Goal: Task Accomplishment & Management: Manage account settings

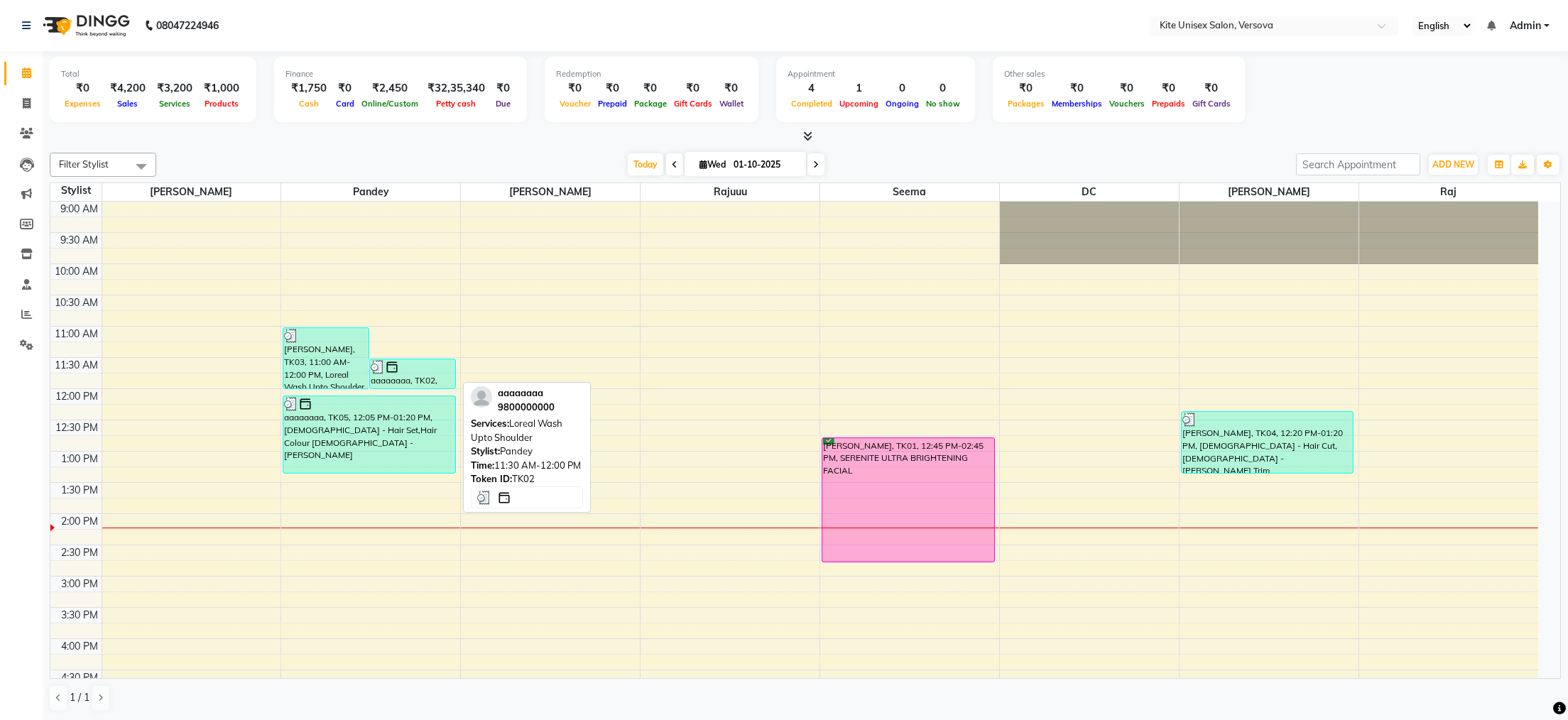
click at [417, 381] on div "aaaaaaaa, TK02, 11:30 AM-12:00 PM, Loreal Wash Upto Shoulder" at bounding box center [412, 374] width 85 height 29
select select "3"
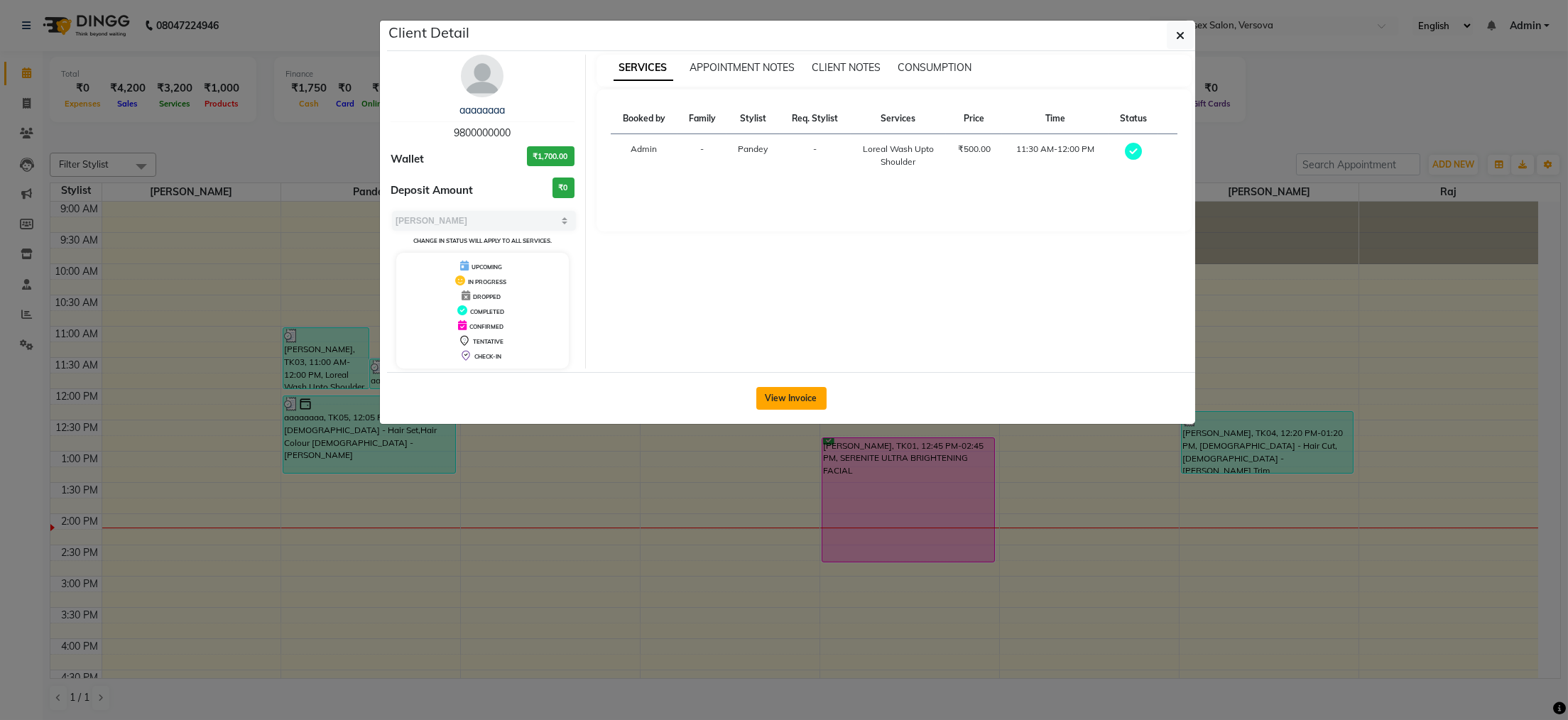
click at [761, 389] on div "View Invoice" at bounding box center [790, 398] width 808 height 52
click at [762, 389] on button "View Invoice" at bounding box center [792, 398] width 70 height 23
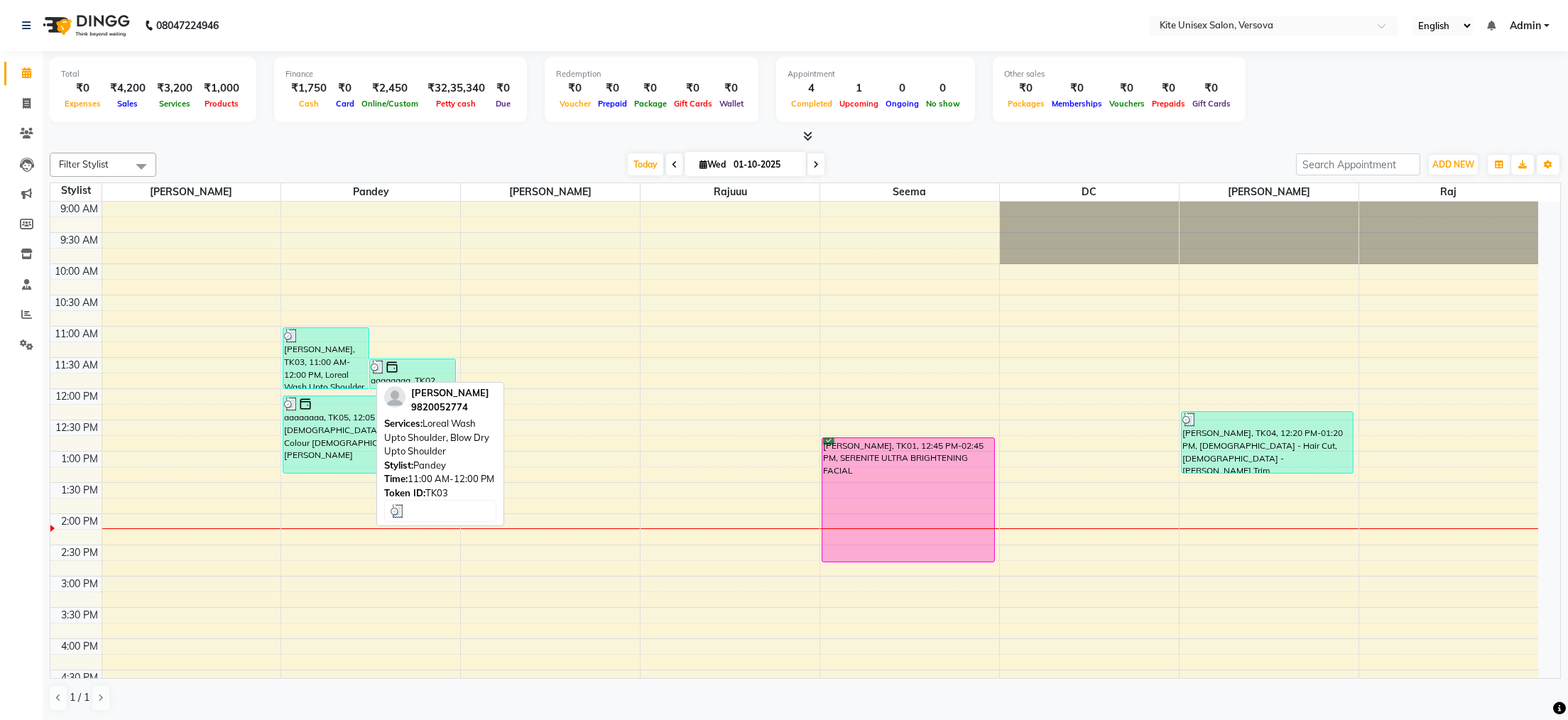
click at [325, 356] on div "[PERSON_NAME], TK03, 11:00 AM-12:00 PM, Loreal Wash Upto Shoulder, Blow Dry Upt…" at bounding box center [326, 358] width 85 height 60
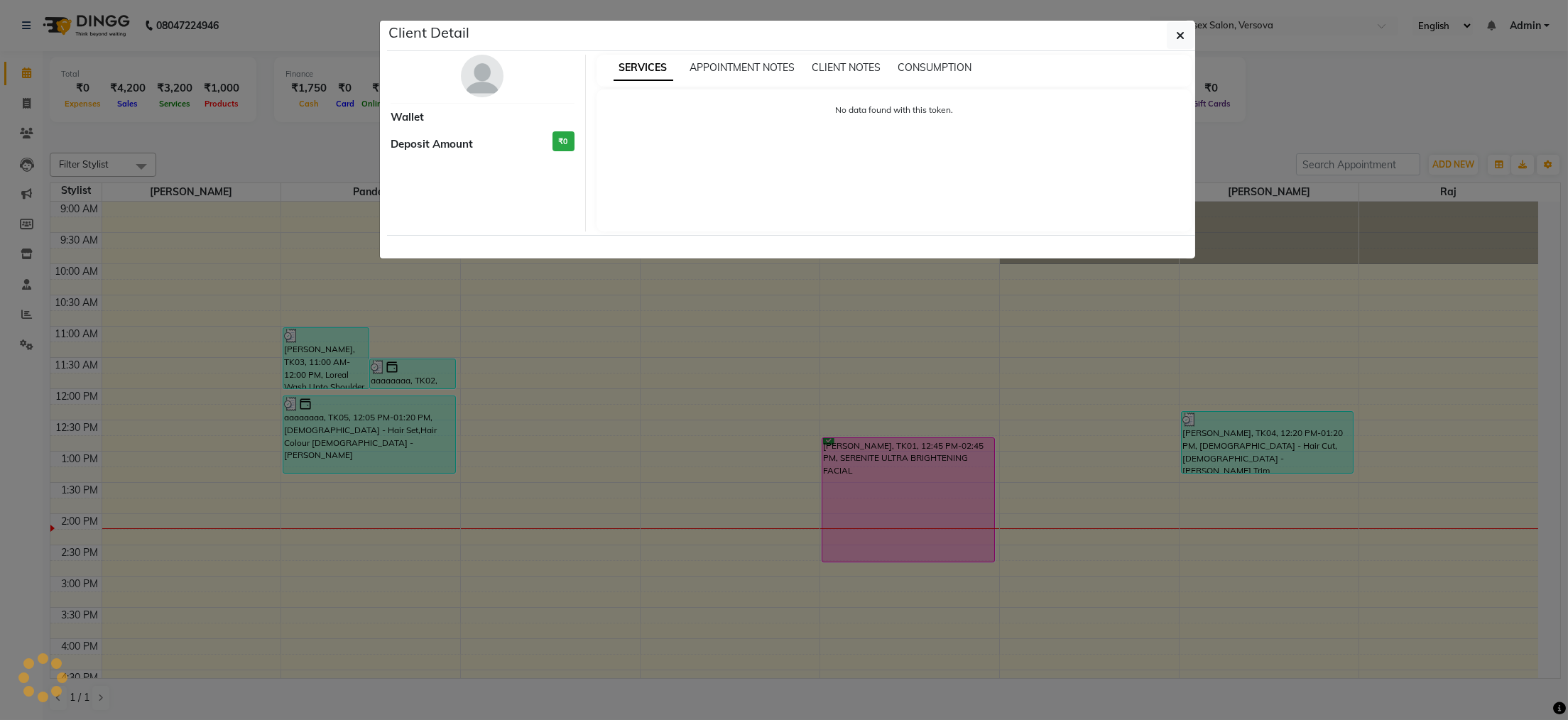
select select "3"
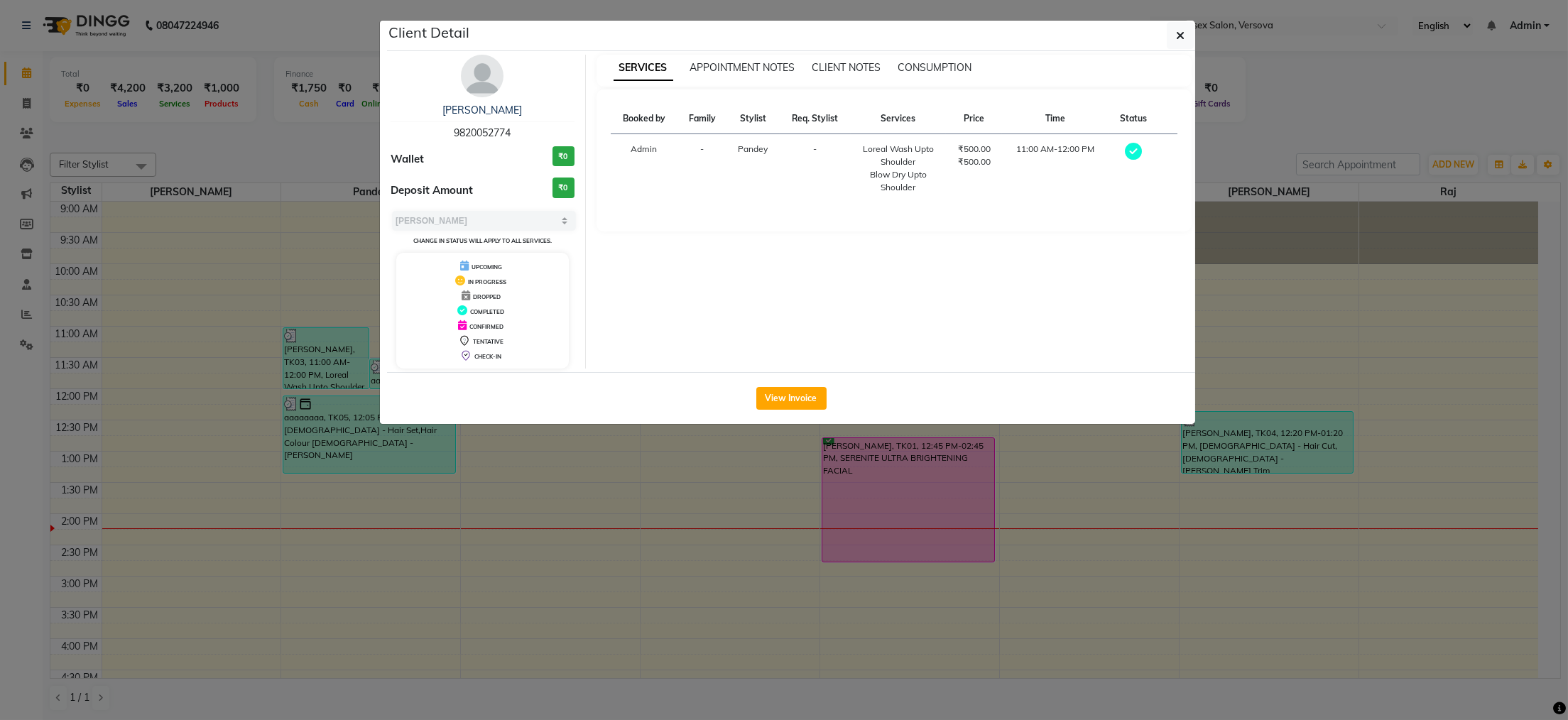
click at [768, 387] on div "View Invoice" at bounding box center [790, 398] width 808 height 52
click at [769, 393] on button "View Invoice" at bounding box center [792, 398] width 70 height 23
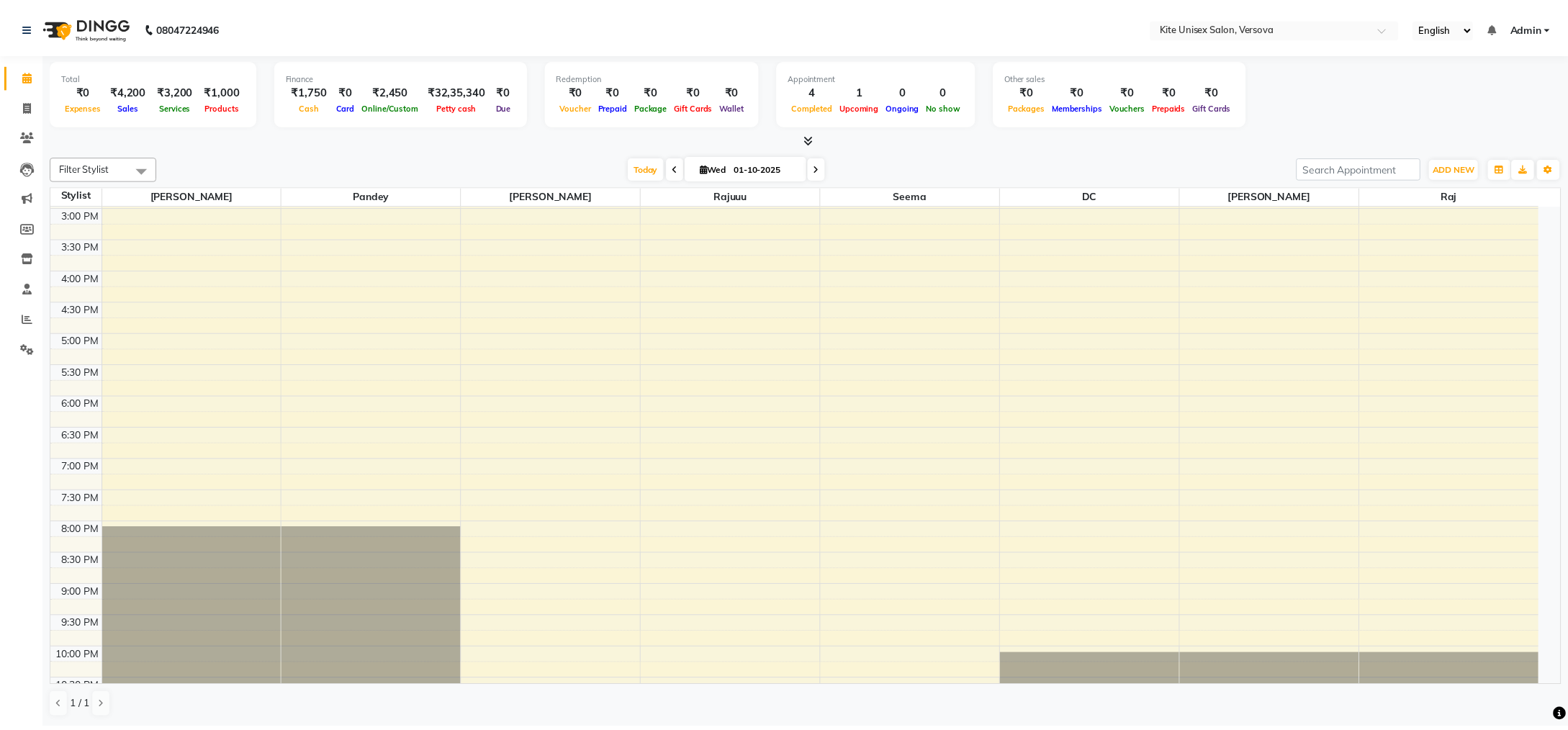
scroll to position [409, 0]
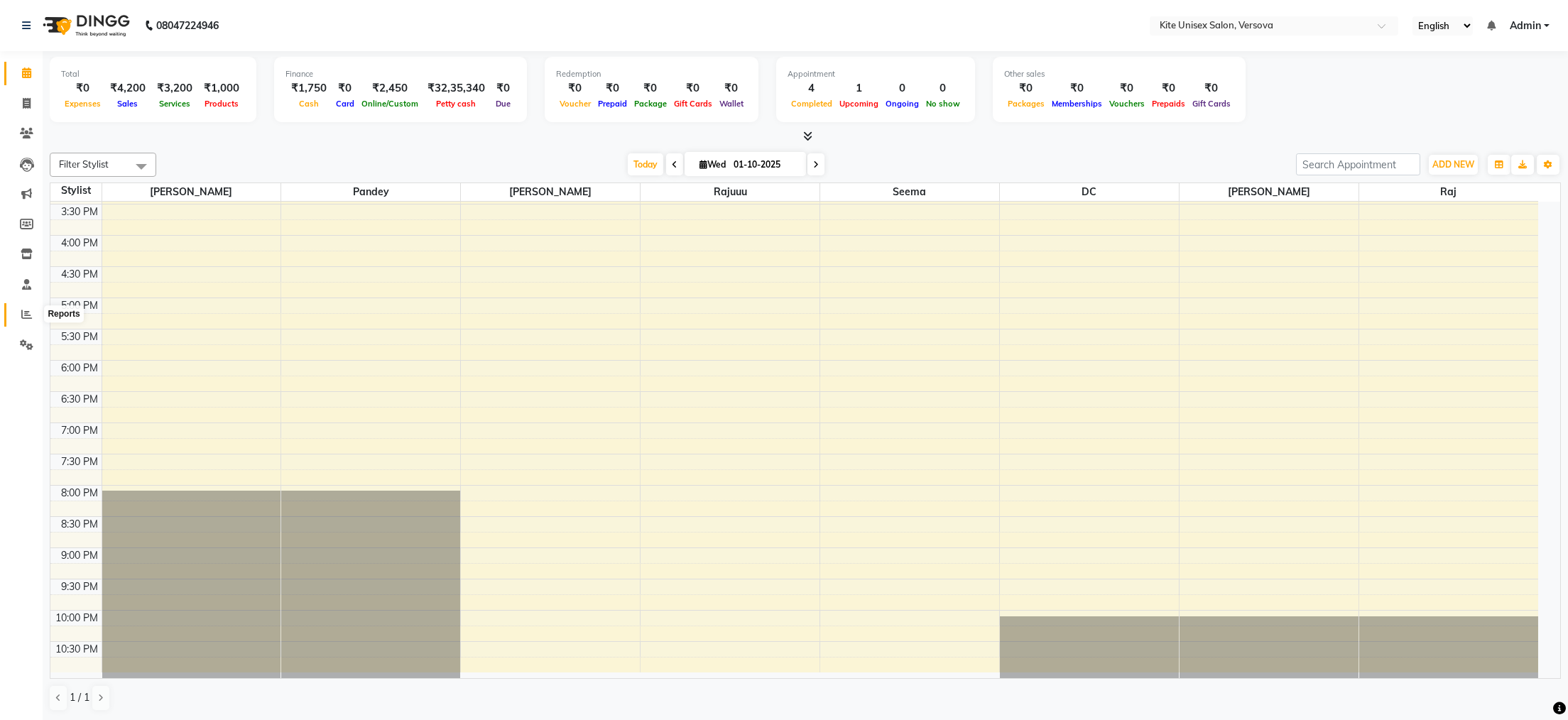
click at [21, 310] on icon at bounding box center [26, 314] width 11 height 11
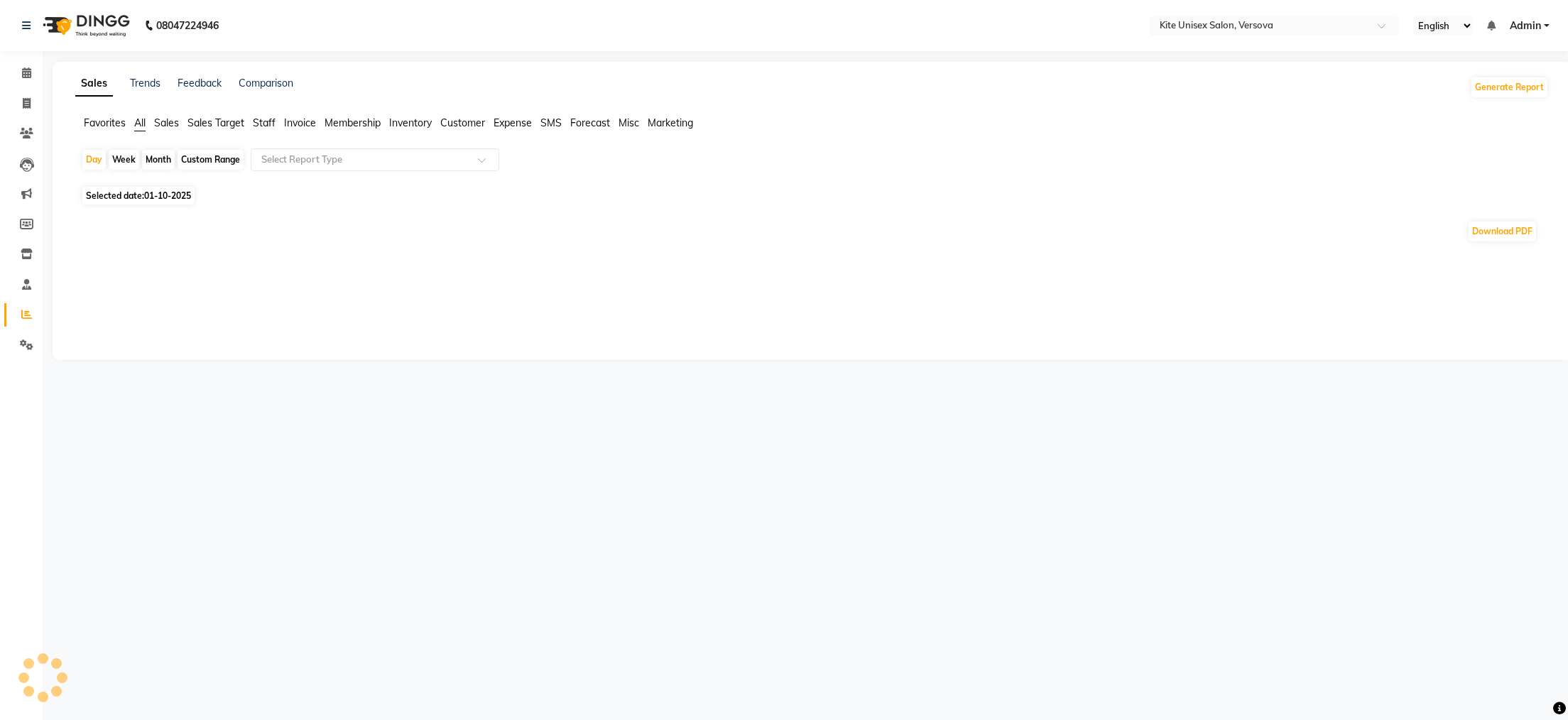
click at [171, 155] on div "Month" at bounding box center [158, 160] width 33 height 20
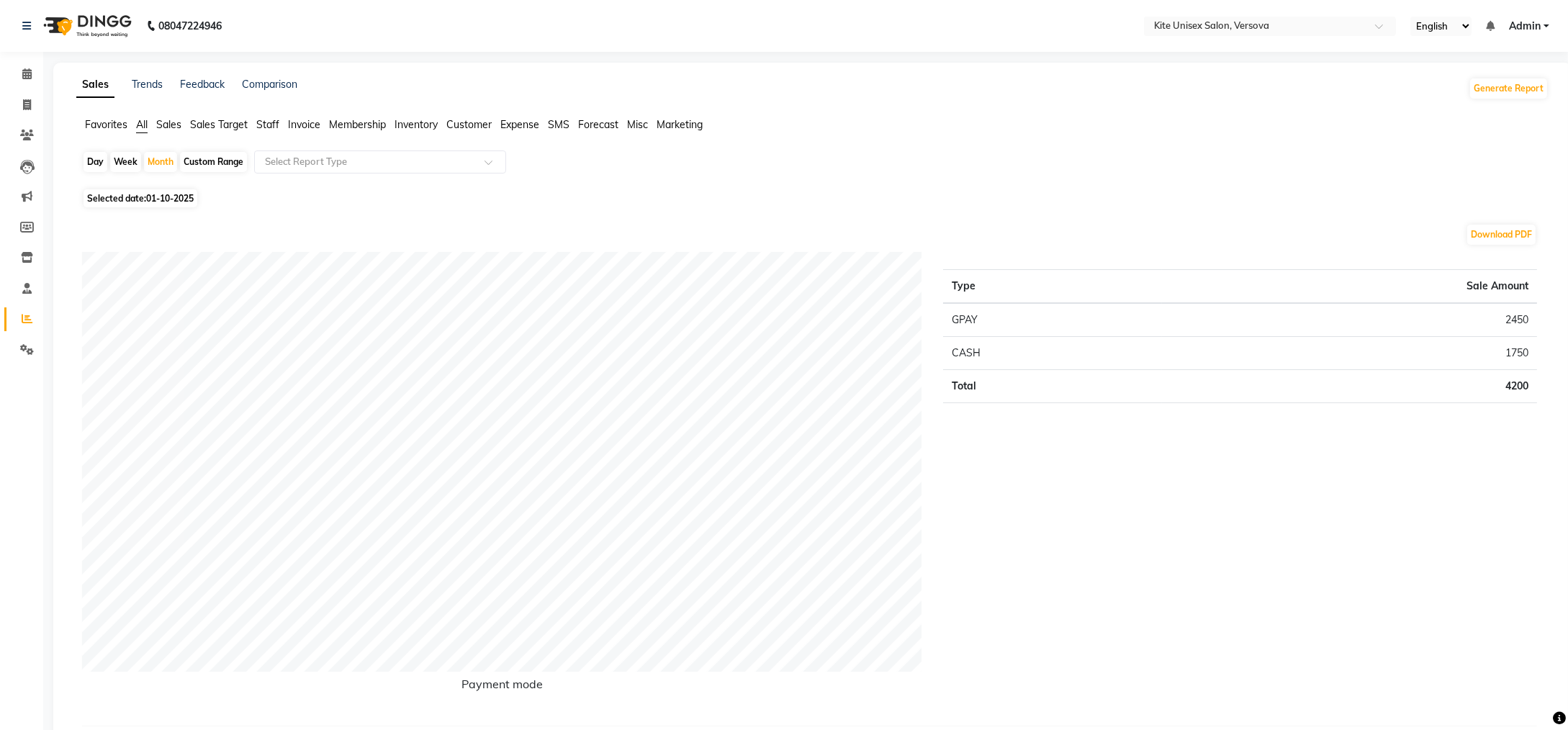
click at [272, 121] on span "Staff" at bounding box center [267, 124] width 23 height 13
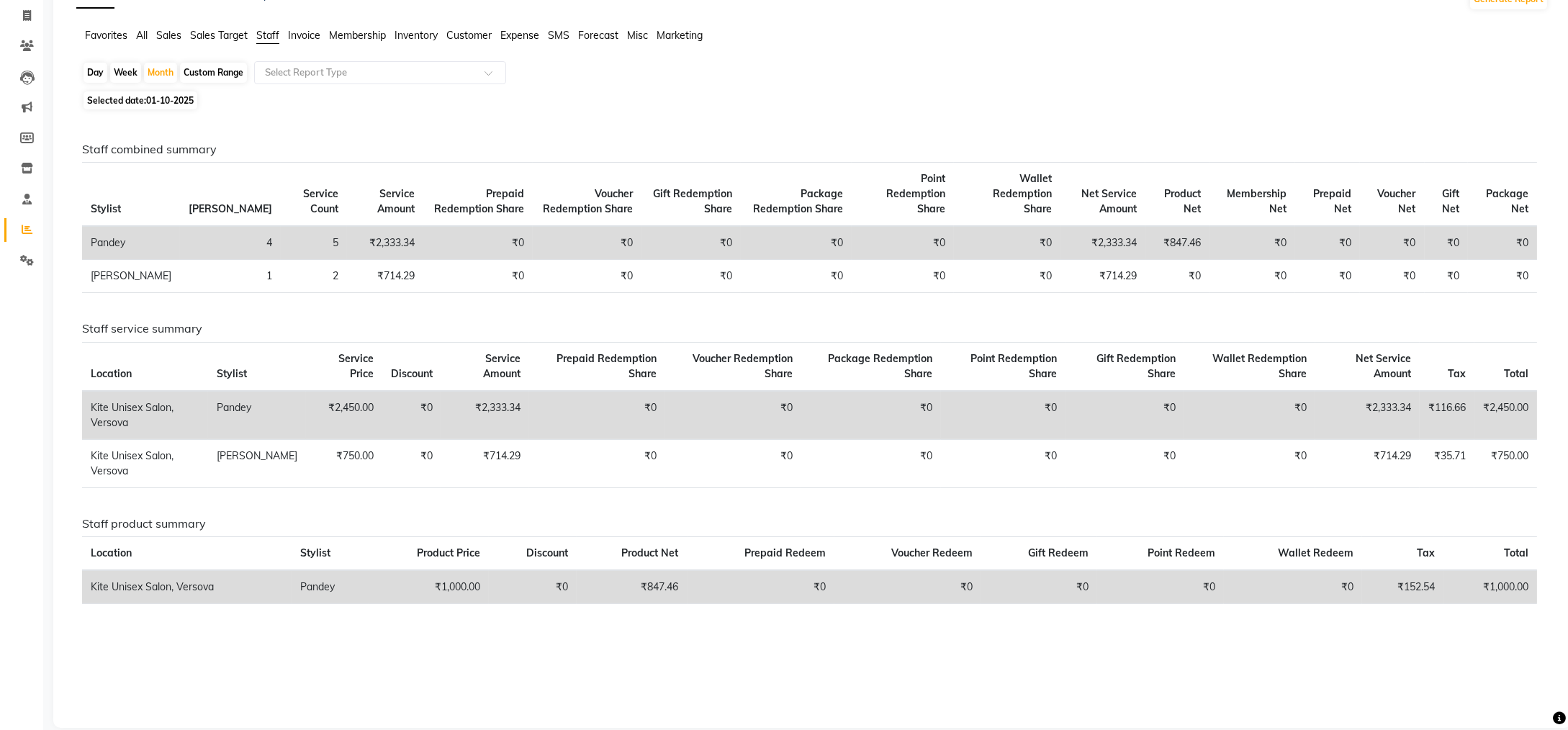
scroll to position [91, 0]
